Goal: Task Accomplishment & Management: Manage account settings

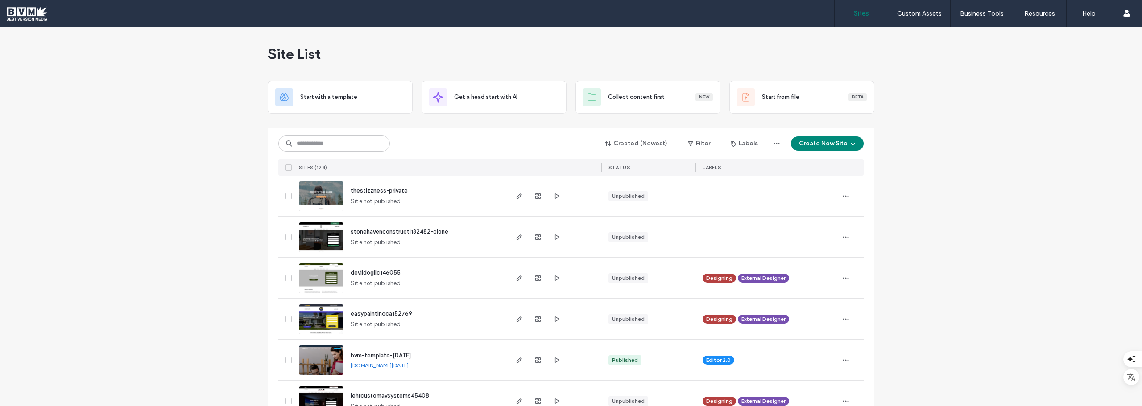
click at [381, 220] on span "devildogllc146055" at bounding box center [375, 272] width 50 height 7
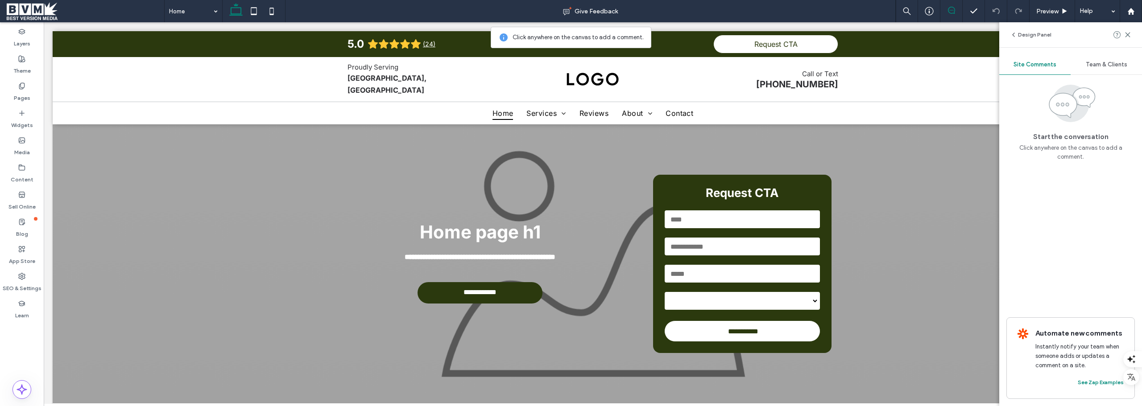
click at [1095, 66] on span "Team & Clients" at bounding box center [1105, 64] width 41 height 7
click at [1087, 134] on input at bounding box center [1066, 134] width 101 height 7
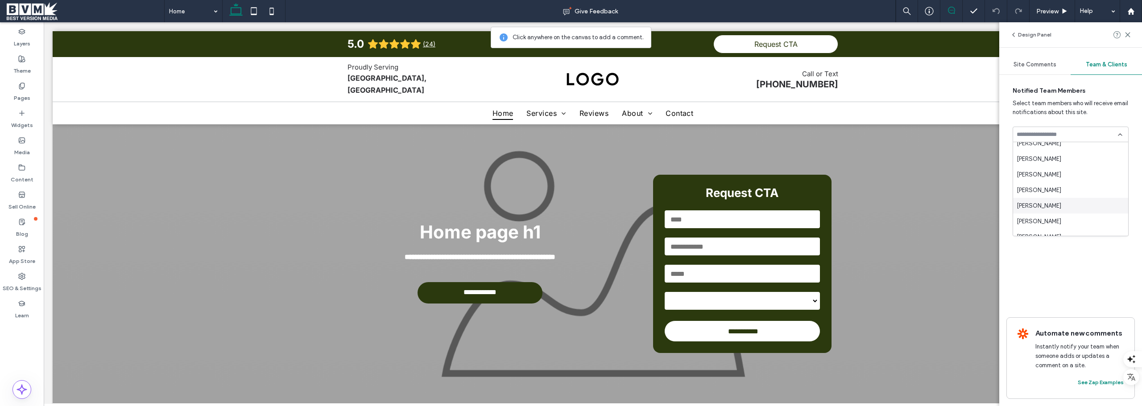
scroll to position [357, 0]
click at [1029, 166] on span "Fiverr Contractor" at bounding box center [1038, 168] width 45 height 9
click at [1121, 157] on div "Remove" at bounding box center [1117, 157] width 21 height 7
click at [1113, 135] on input at bounding box center [1066, 134] width 101 height 7
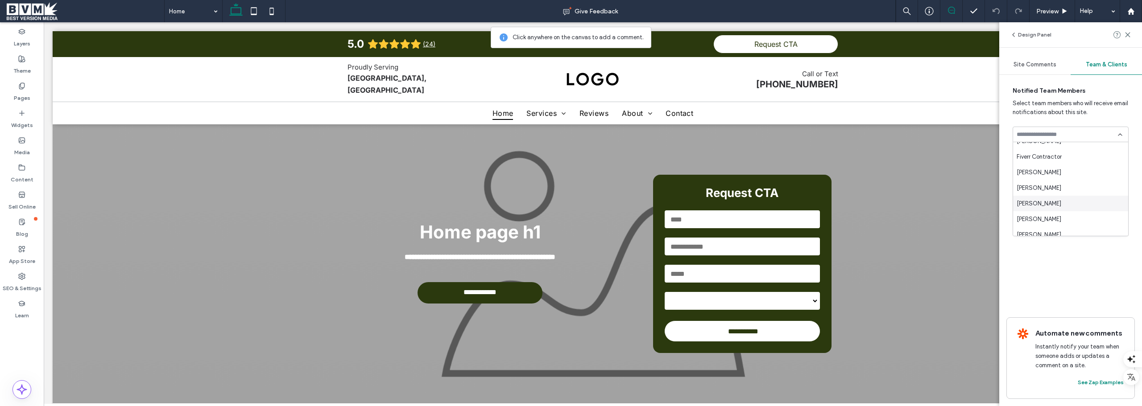
click at [1041, 203] on span "Marina Bach" at bounding box center [1038, 203] width 45 height 9
click at [1118, 157] on div "Remove" at bounding box center [1117, 157] width 21 height 7
click at [1015, 33] on icon "button" at bounding box center [1013, 34] width 7 height 7
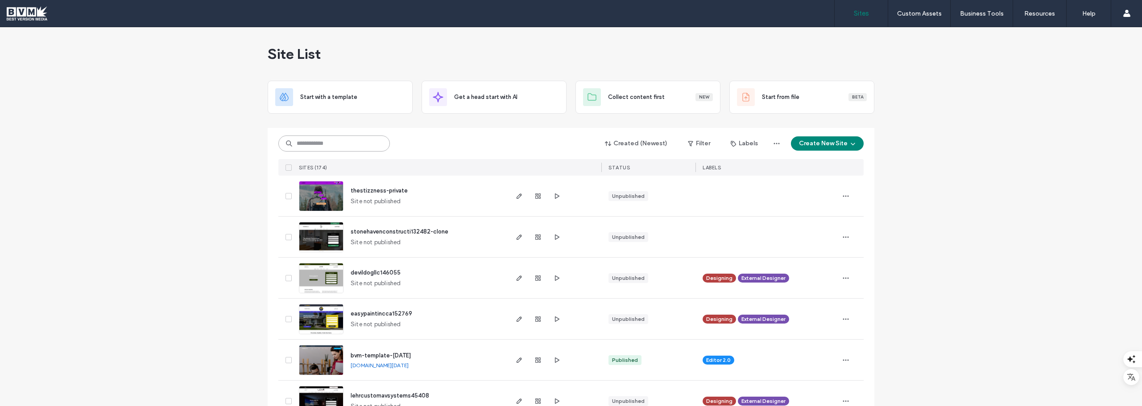
click at [350, 141] on input at bounding box center [333, 144] width 111 height 16
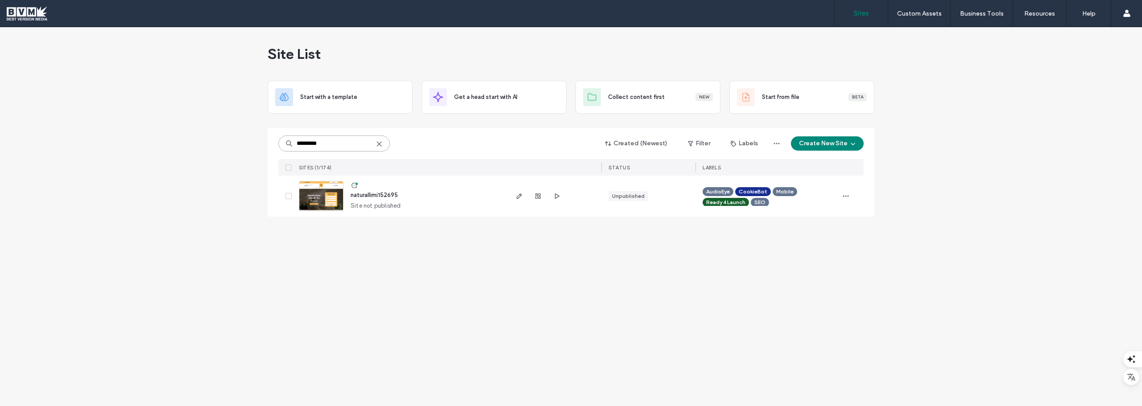
type input "*********"
